Goal: Find specific page/section: Find specific page/section

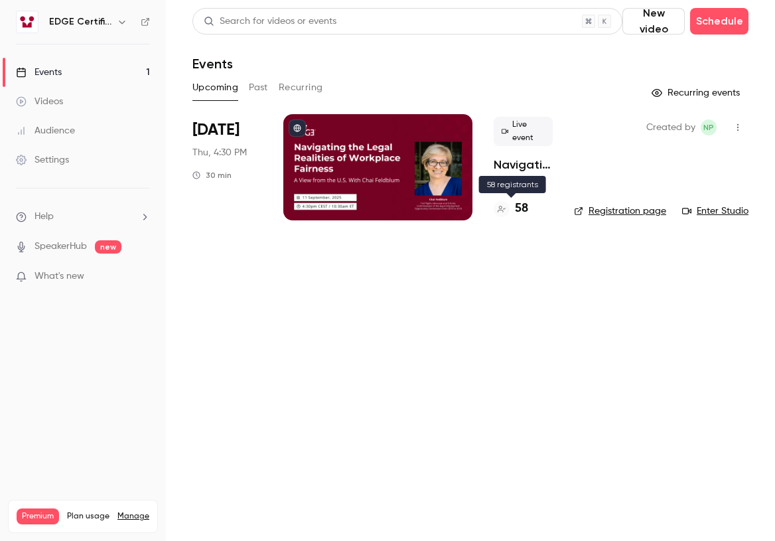
click at [520, 210] on h4 "58" at bounding box center [521, 209] width 13 height 18
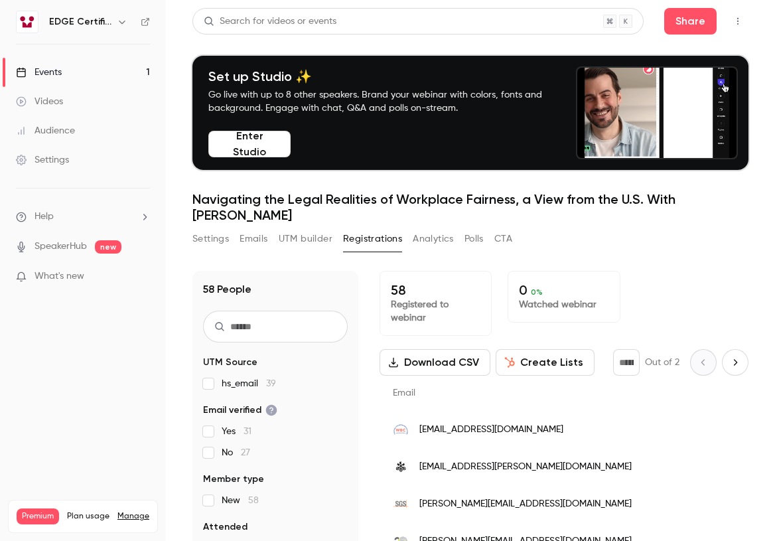
click at [106, 76] on link "Events 1" at bounding box center [83, 72] width 166 height 29
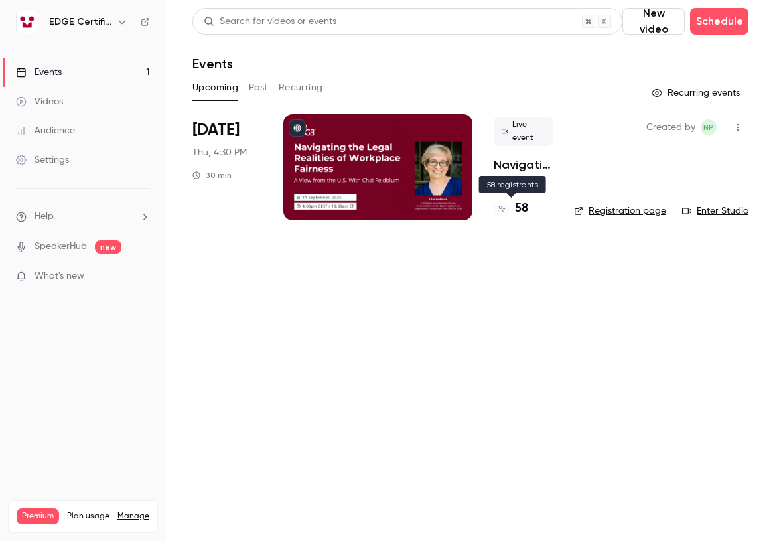
click at [518, 212] on h4 "58" at bounding box center [521, 209] width 13 height 18
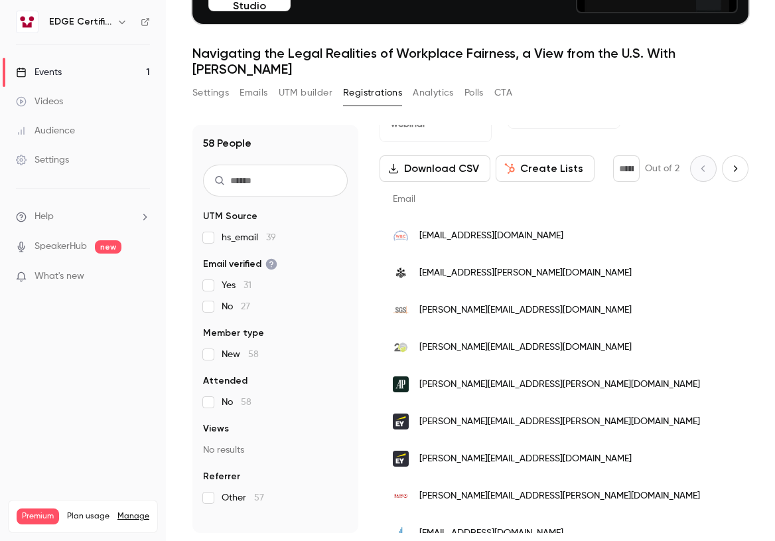
scroll to position [66, 0]
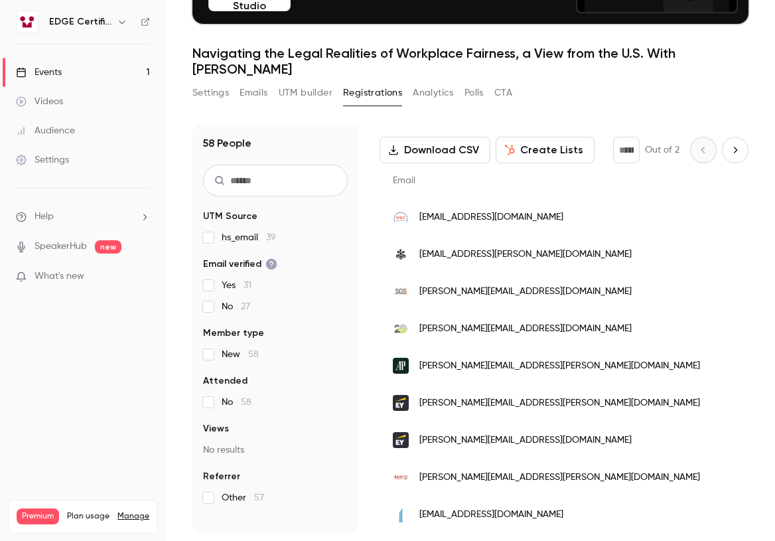
click at [77, 78] on link "Events 1" at bounding box center [83, 72] width 166 height 29
